Goal: Task Accomplishment & Management: Use online tool/utility

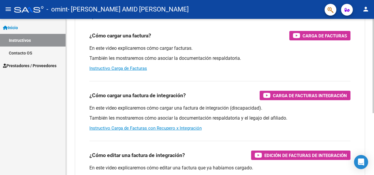
scroll to position [59, 0]
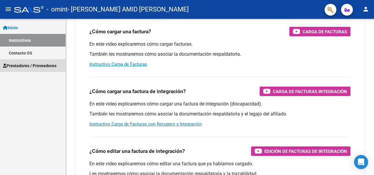
click at [31, 64] on span "Prestadores / Proveedores" at bounding box center [30, 65] width 54 height 6
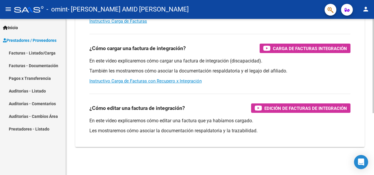
scroll to position [102, 0]
click at [367, 9] on mat-icon "person" at bounding box center [365, 9] width 7 height 7
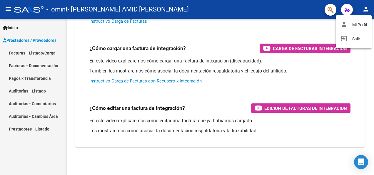
click at [346, 61] on div at bounding box center [187, 87] width 374 height 175
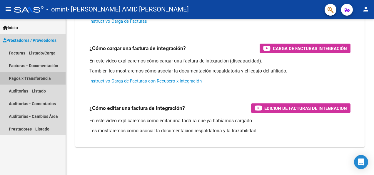
click at [33, 79] on link "Pagos x Transferencia" at bounding box center [33, 78] width 66 height 13
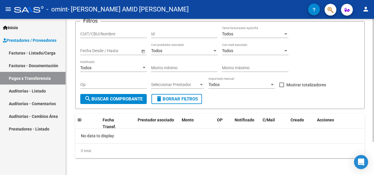
scroll to position [42, 0]
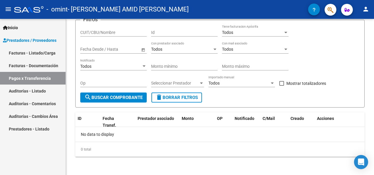
click at [25, 65] on link "Facturas - Documentación" at bounding box center [33, 65] width 66 height 13
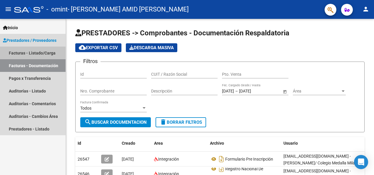
click at [22, 50] on link "Facturas - Listado/Carga" at bounding box center [33, 52] width 66 height 13
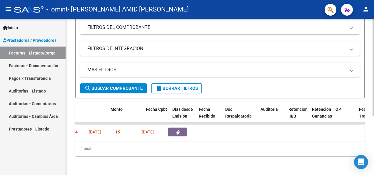
scroll to position [0, 199]
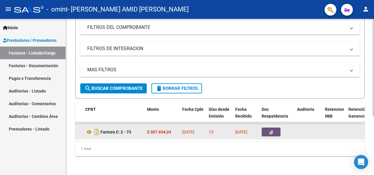
click at [272, 130] on icon "button" at bounding box center [271, 132] width 4 height 4
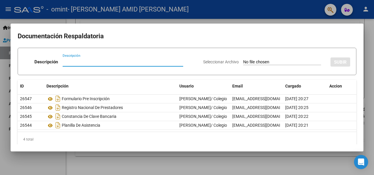
scroll to position [0, 0]
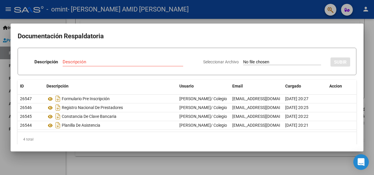
click at [363, 161] on icon "Open Intercom Messenger" at bounding box center [361, 162] width 7 height 8
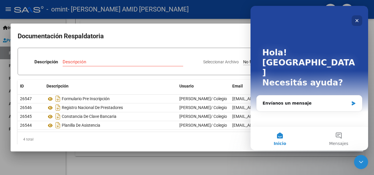
click at [358, 18] on icon "Cerrar" at bounding box center [357, 20] width 5 height 5
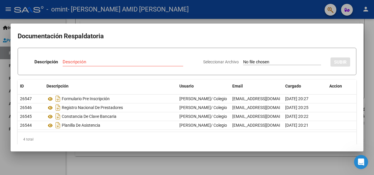
click at [1, 35] on div at bounding box center [187, 87] width 374 height 175
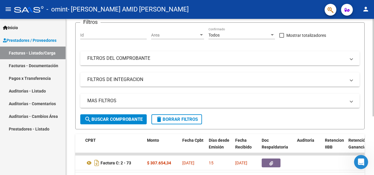
scroll to position [94, 0]
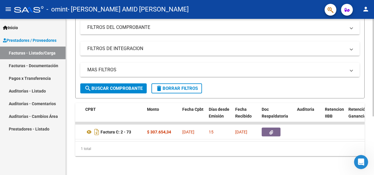
click at [354, 66] on mat-expansion-panel-header "MAS FILTROS" at bounding box center [219, 70] width 279 height 14
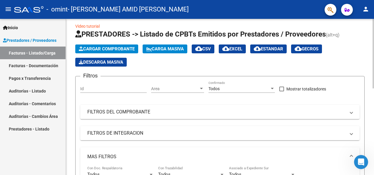
scroll to position [0, 0]
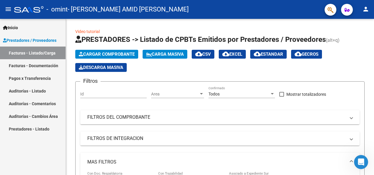
click at [43, 40] on span "Prestadores / Proveedores" at bounding box center [30, 40] width 54 height 6
